Goal: Task Accomplishment & Management: Use online tool/utility

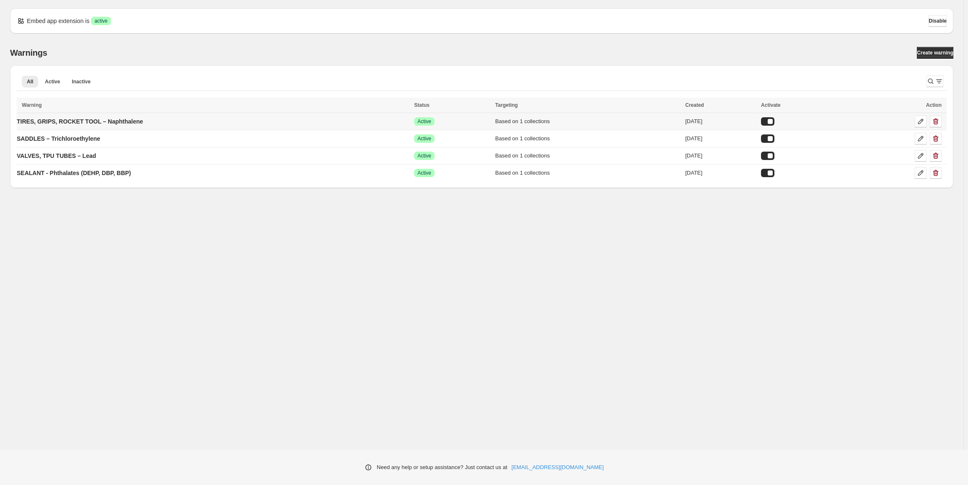
click at [775, 122] on div at bounding box center [767, 121] width 13 height 8
click at [777, 122] on div at bounding box center [770, 121] width 13 height 8
click at [45, 121] on p "TIRES, GRIPS, ROCKET TOOL – Naphthalene" at bounding box center [80, 121] width 126 height 8
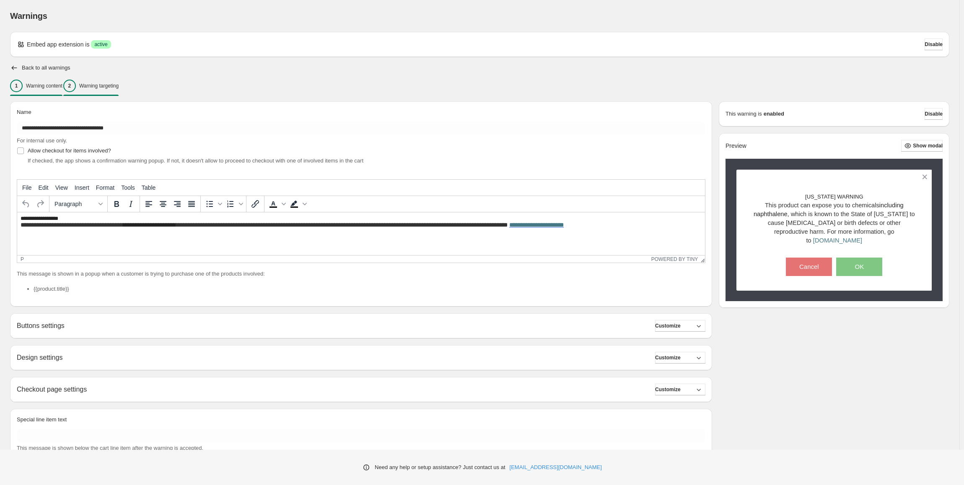
click at [119, 84] on p "Warning targeting" at bounding box center [98, 86] width 39 height 7
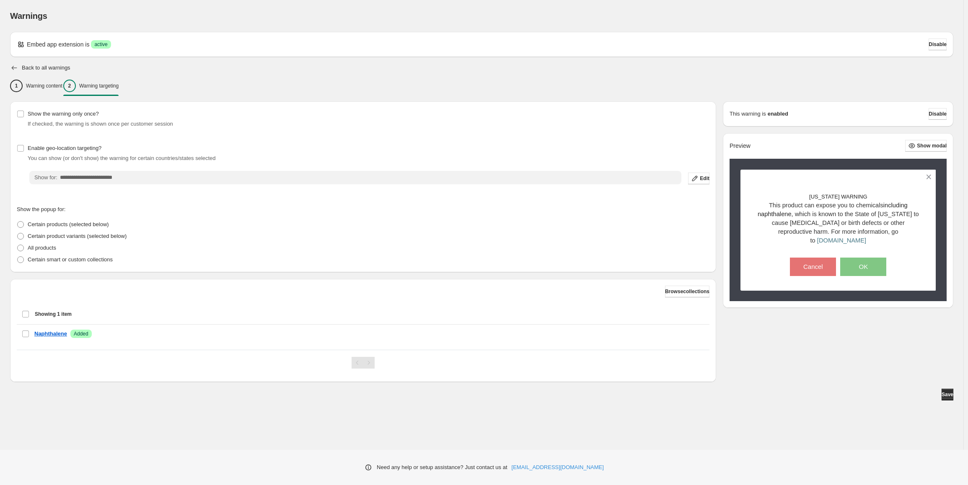
click at [10, 68] on icon "button" at bounding box center [14, 68] width 8 height 8
